Goal: Task Accomplishment & Management: Complete application form

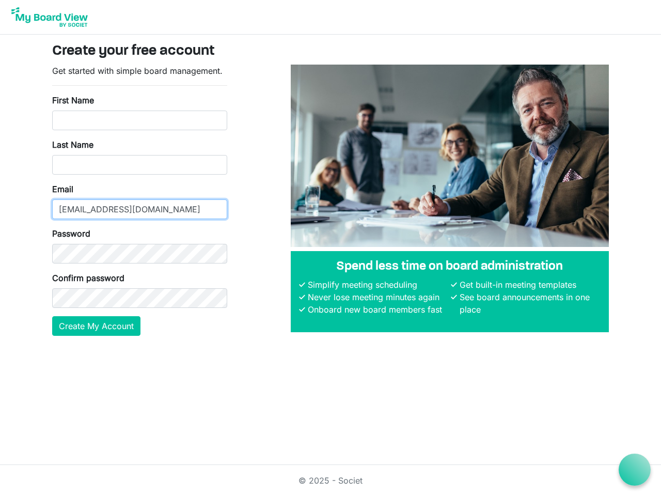
click at [140, 200] on input "[EMAIL_ADDRESS][DOMAIN_NAME]" at bounding box center [139, 209] width 175 height 20
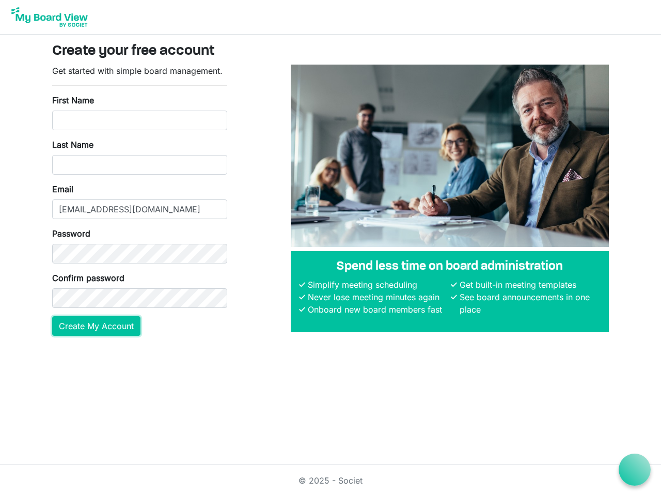
click at [97, 326] on button "Create My Account" at bounding box center [96, 326] width 88 height 20
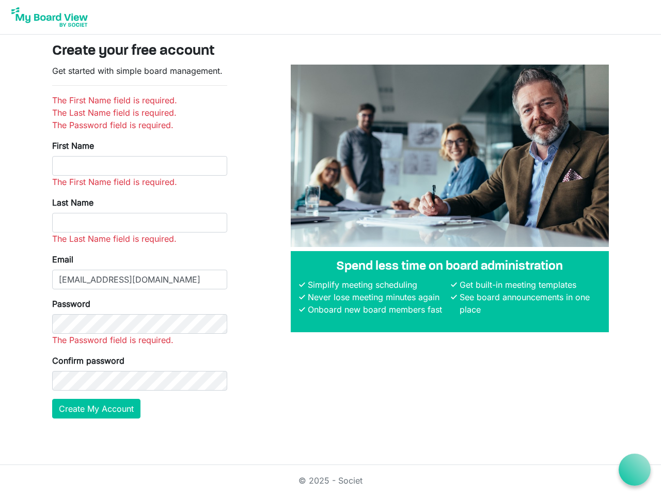
click at [635, 470] on icon at bounding box center [635, 469] width 13 height 13
